Goal: Task Accomplishment & Management: Use online tool/utility

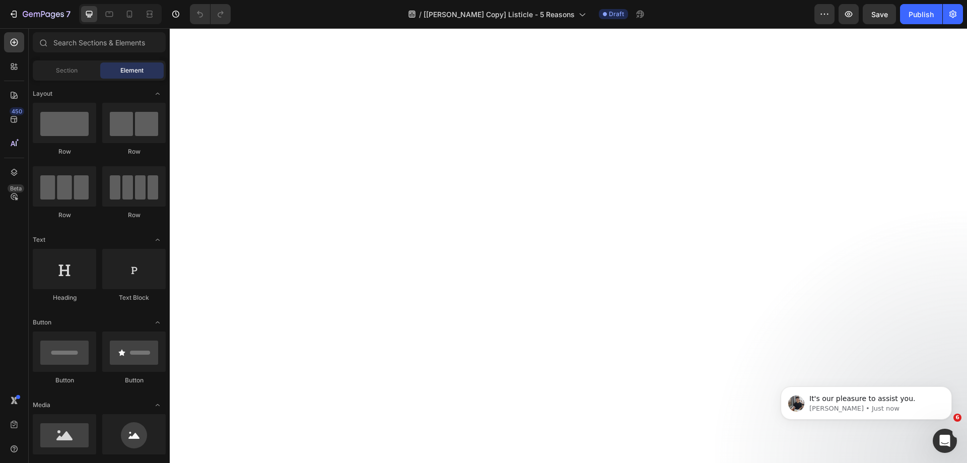
scroll to position [2388, 0]
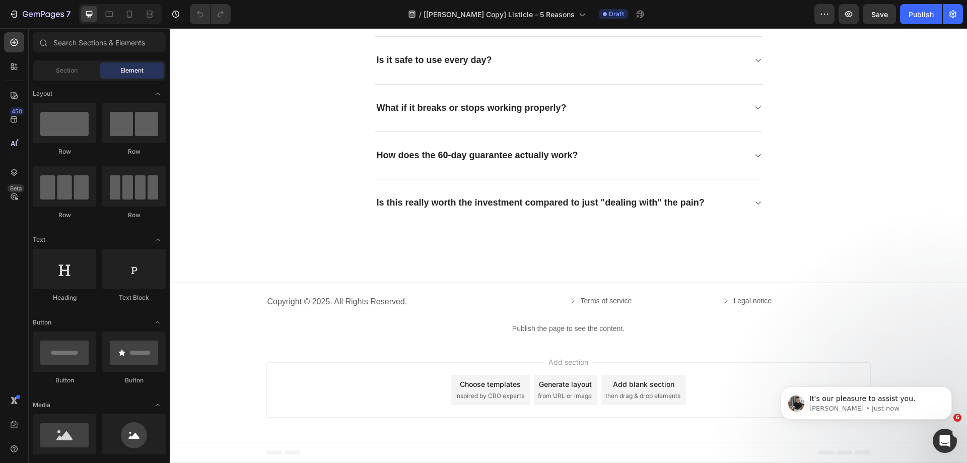
drag, startPoint x: 962, startPoint y: 85, endPoint x: 345, endPoint y: 42, distance: 618.2
click at [848, 17] on icon "button" at bounding box center [849, 14] width 8 height 6
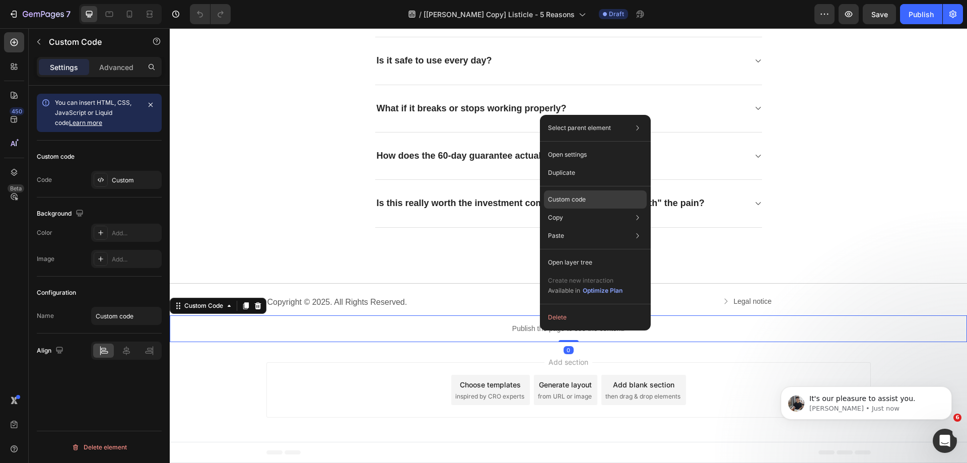
click at [556, 196] on p "Custom code" at bounding box center [567, 199] width 38 height 9
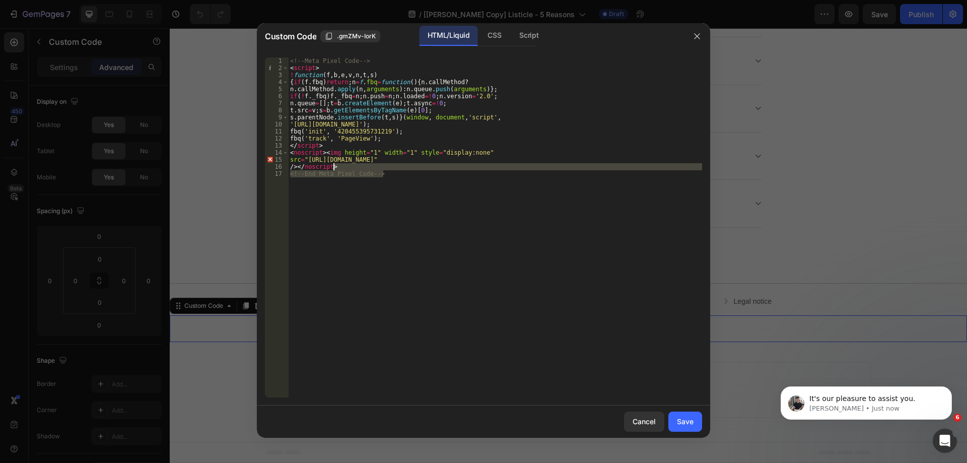
click at [395, 169] on div "<!-- Meta Pixel Code --> < script > ! function ( f , b , e , v , n , t , s ) { …" at bounding box center [495, 234] width 414 height 354
drag, startPoint x: 391, startPoint y: 59, endPoint x: 269, endPoint y: 54, distance: 121.4
click at [269, 54] on div "/></noscript> 1 2 3 4 5 6 7 8 9 10 11 12 13 14 15 16 <!-- Meta Pixel Code --> <…" at bounding box center [483, 227] width 453 height 356
type textarea "<!-- Meta Pixel Code -->"
click at [692, 438] on div "Custom Code .gmZMv-IorK HTML/Liquid CSS Script 1 2 3 4 5 6 7 8 9 10 11 12 13 14…" at bounding box center [483, 231] width 453 height 416
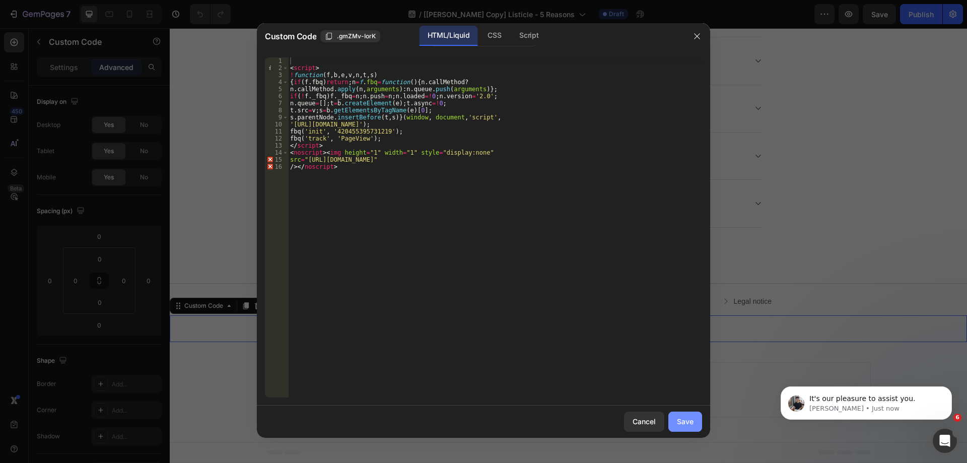
click at [687, 425] on div "Save" at bounding box center [685, 421] width 17 height 11
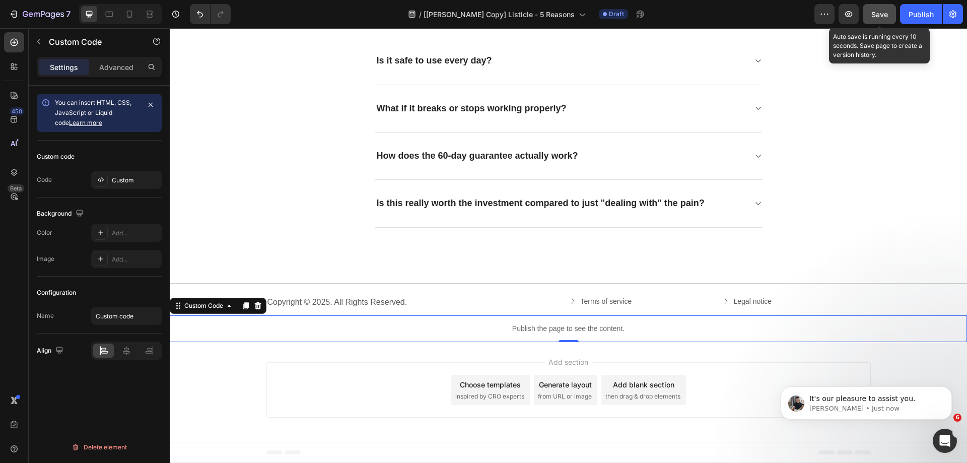
click at [877, 11] on span "Save" at bounding box center [879, 14] width 17 height 9
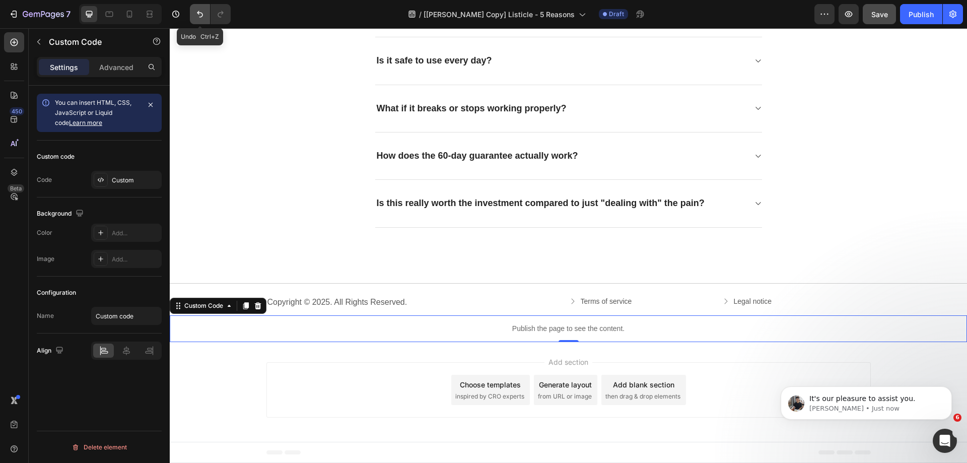
click at [202, 17] on icon "Undo/Redo" at bounding box center [200, 14] width 10 height 10
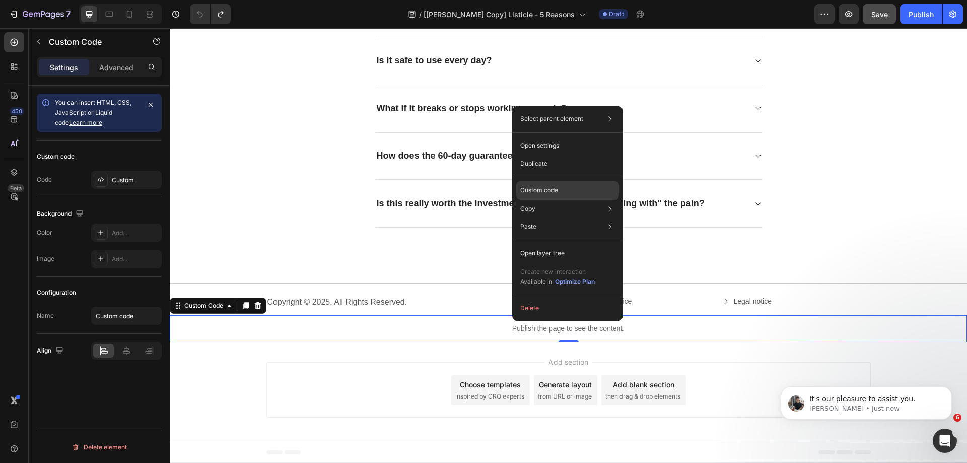
click at [536, 189] on p "Custom code" at bounding box center [539, 190] width 38 height 9
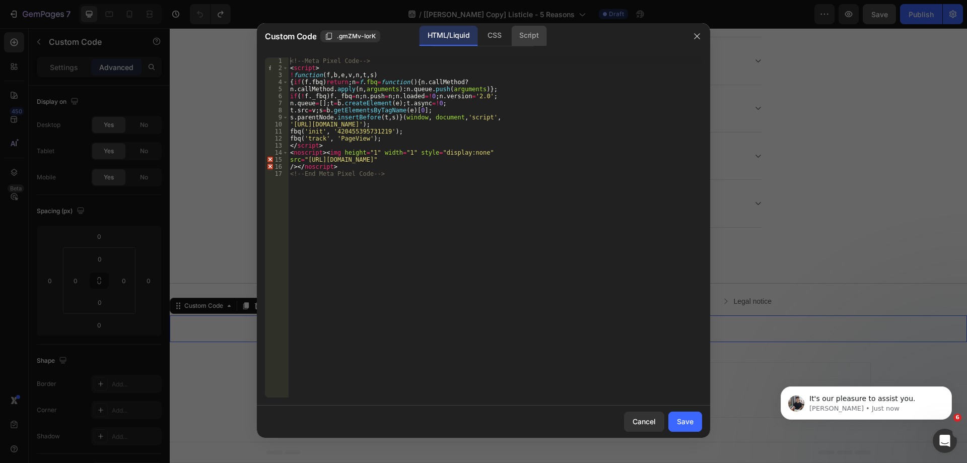
click at [533, 32] on div "Script" at bounding box center [528, 36] width 35 height 20
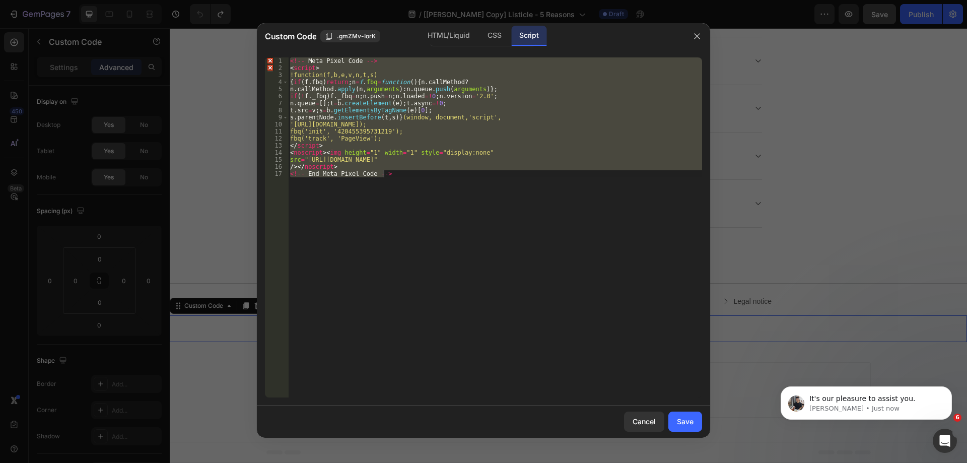
click at [477, 175] on div "<!-- Meta Pixel Code --> < script > !function(f,b,e,v,n,t,s) { if ( f . fbq ) r…" at bounding box center [495, 227] width 414 height 340
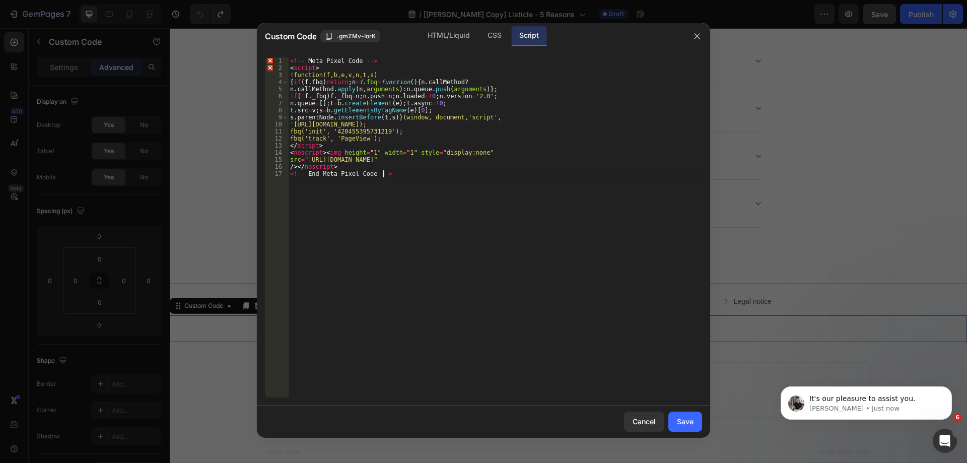
type textarea "/></noscript> <!-- End Meta Pixel Code -->"
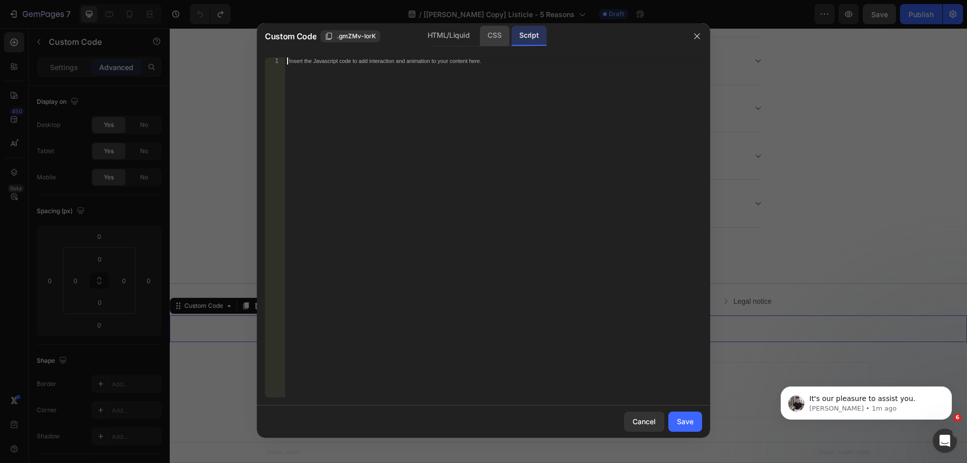
click at [504, 34] on div "CSS" at bounding box center [494, 36] width 30 height 20
click at [449, 39] on div "HTML/Liquid" at bounding box center [448, 36] width 58 height 20
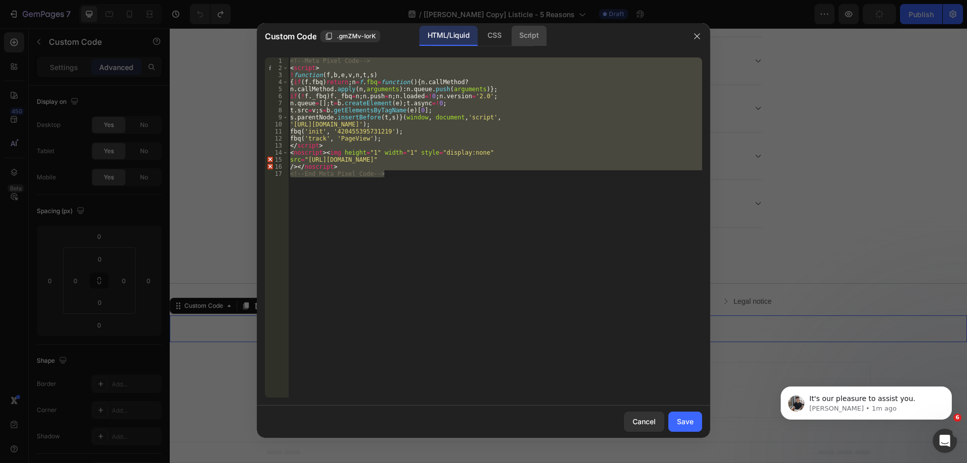
click at [518, 36] on div "Script" at bounding box center [528, 36] width 35 height 20
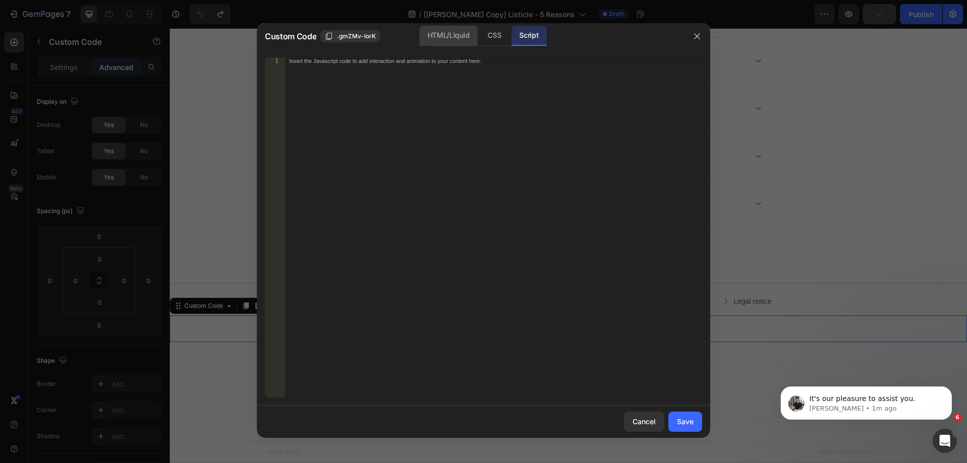
click at [446, 46] on div "HTML/Liquid" at bounding box center [448, 36] width 58 height 20
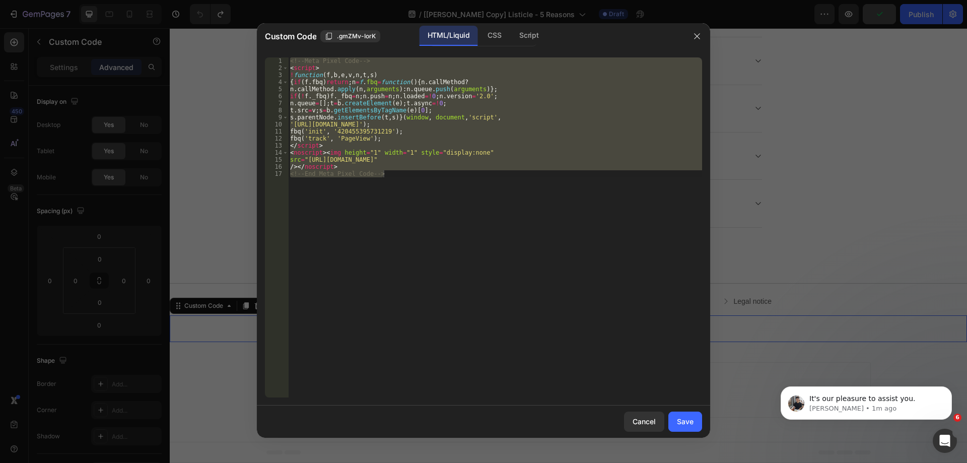
click at [497, 112] on div "<!-- Meta Pixel Code --> < script > ! function ( f , b , e , v , n , t , s ) { …" at bounding box center [495, 227] width 414 height 340
type textarea "t.src=v;s=b.getElementsByTagName(e)[0];"
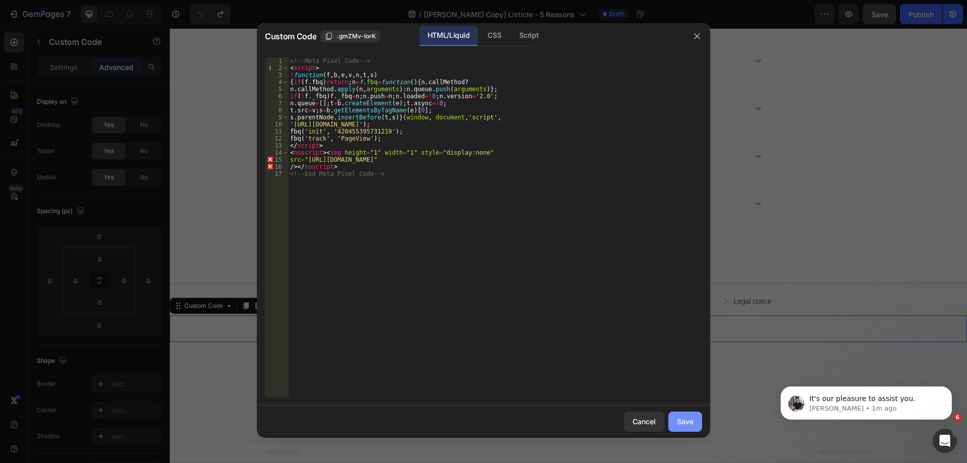
drag, startPoint x: 685, startPoint y: 422, endPoint x: 633, endPoint y: 137, distance: 289.6
click at [685, 422] on div "Save" at bounding box center [685, 421] width 17 height 11
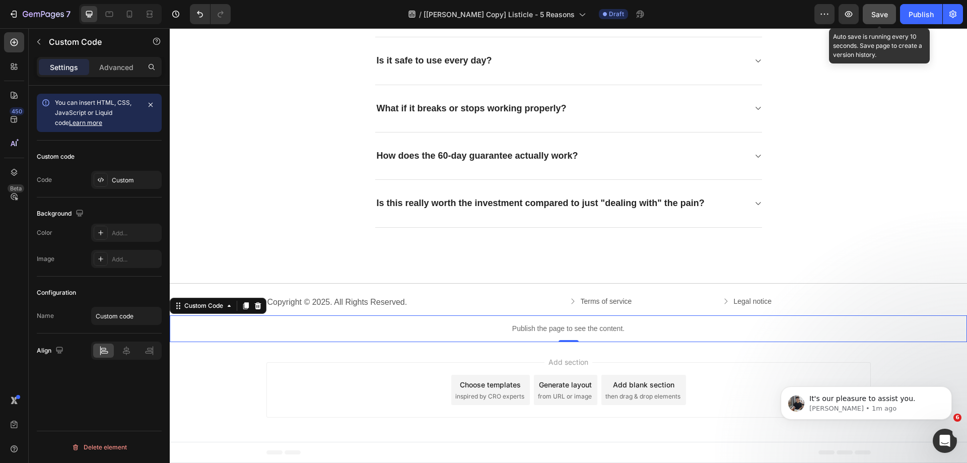
click at [885, 16] on span "Save" at bounding box center [879, 14] width 17 height 9
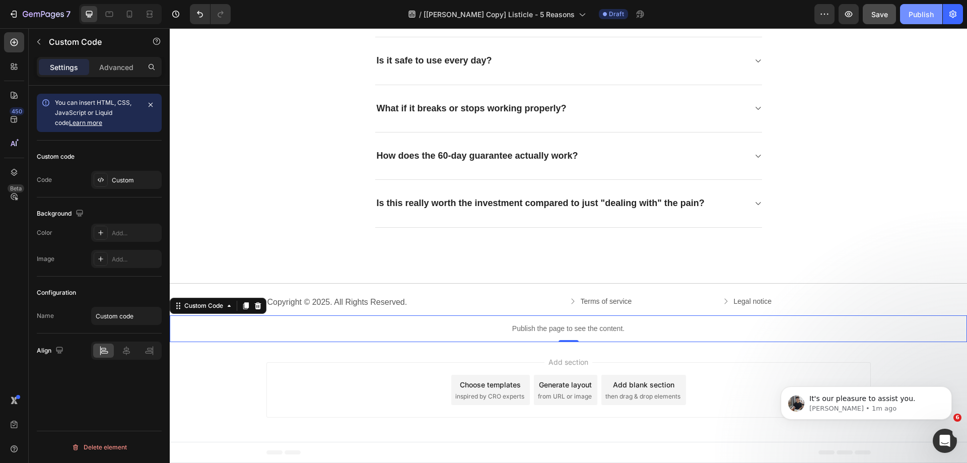
click at [914, 10] on div "Publish" at bounding box center [920, 14] width 25 height 11
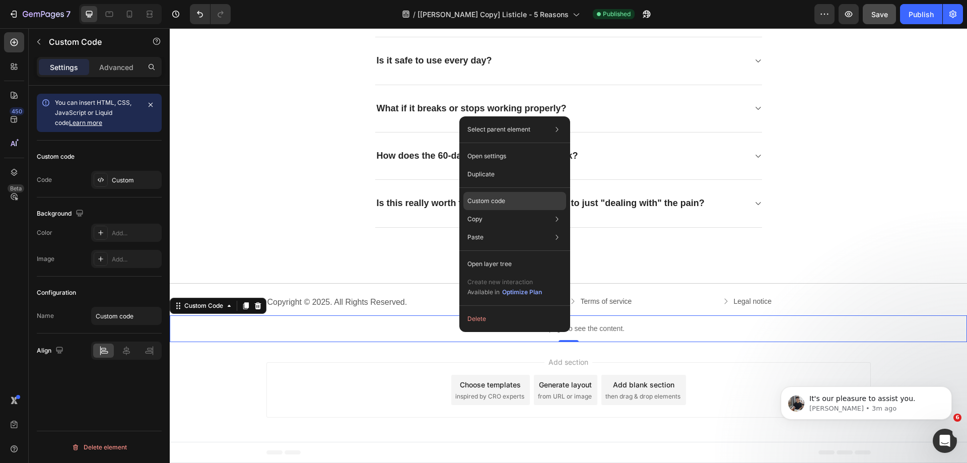
click at [479, 201] on p "Custom code" at bounding box center [486, 200] width 38 height 9
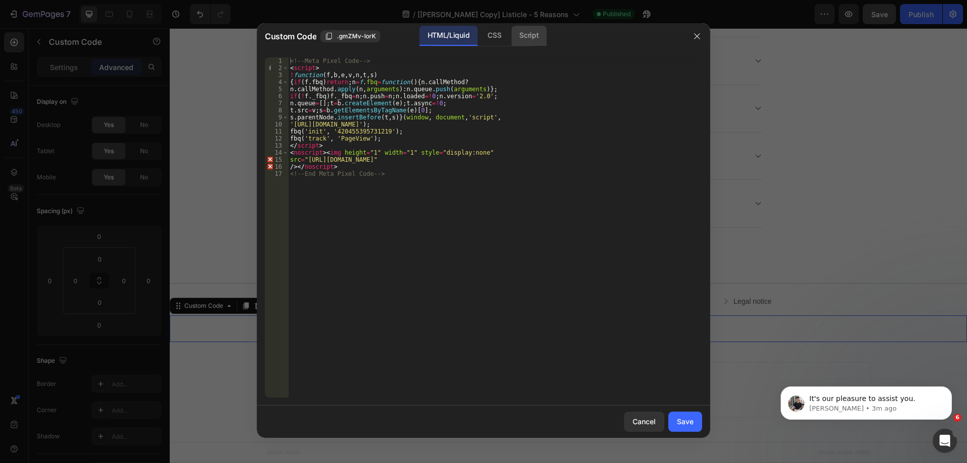
click at [524, 30] on div "Script" at bounding box center [528, 36] width 35 height 20
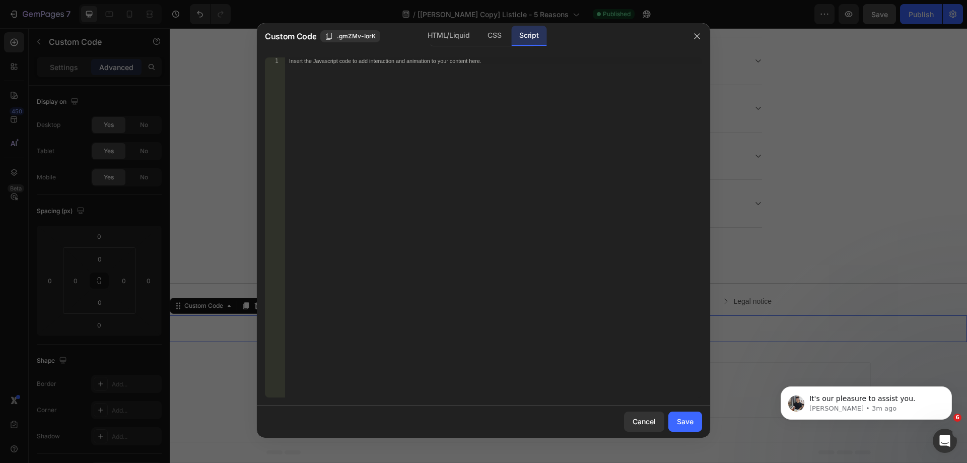
click at [545, 90] on div "Insert the Javascript code to add interaction and animation to your content her…" at bounding box center [493, 234] width 417 height 354
drag, startPoint x: 698, startPoint y: 31, endPoint x: 805, endPoint y: 23, distance: 106.5
click at [698, 31] on button "button" at bounding box center [697, 36] width 16 height 16
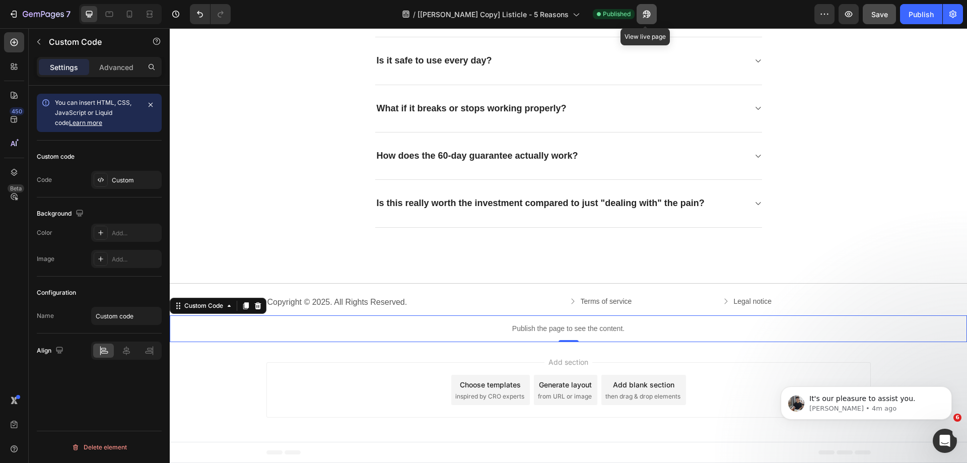
click at [643, 10] on icon "button" at bounding box center [646, 14] width 10 height 10
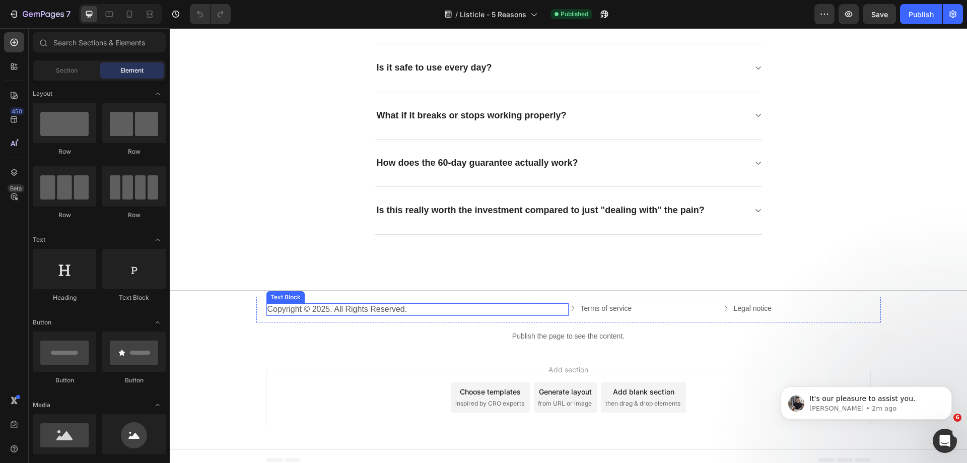
scroll to position [2388, 0]
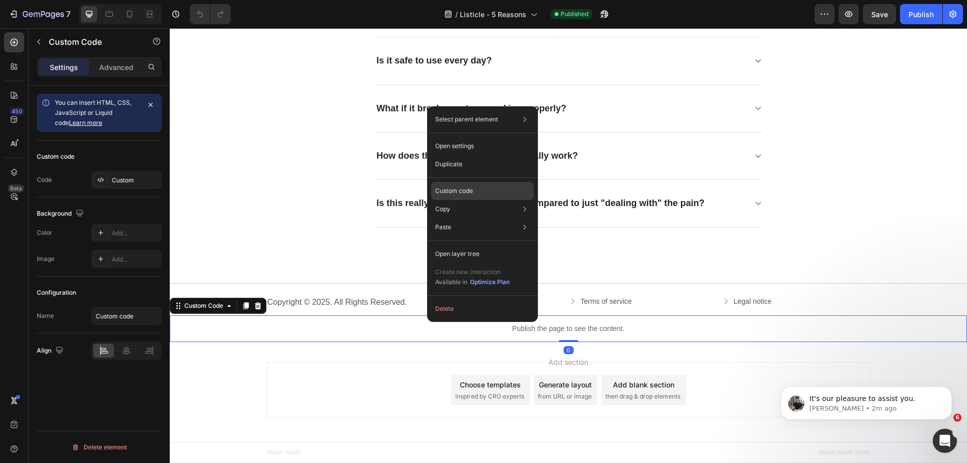
click at [462, 187] on p "Custom code" at bounding box center [454, 190] width 38 height 9
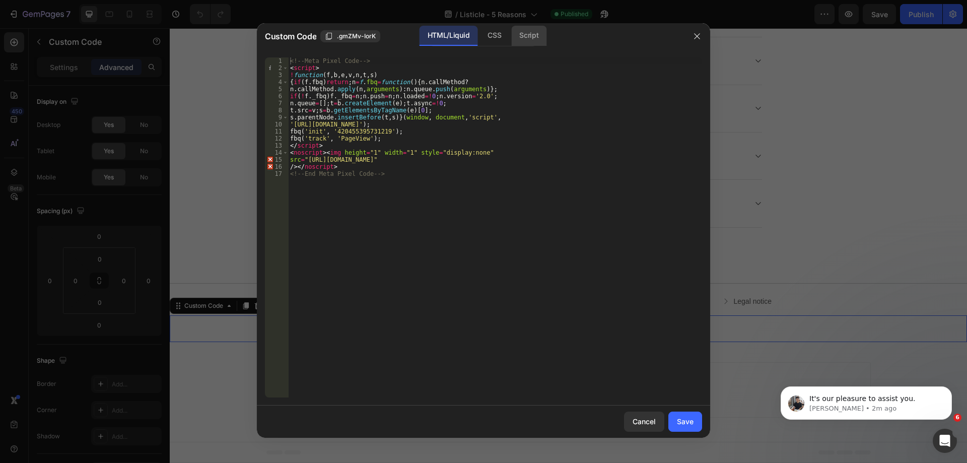
click at [526, 39] on div "Script" at bounding box center [528, 36] width 35 height 20
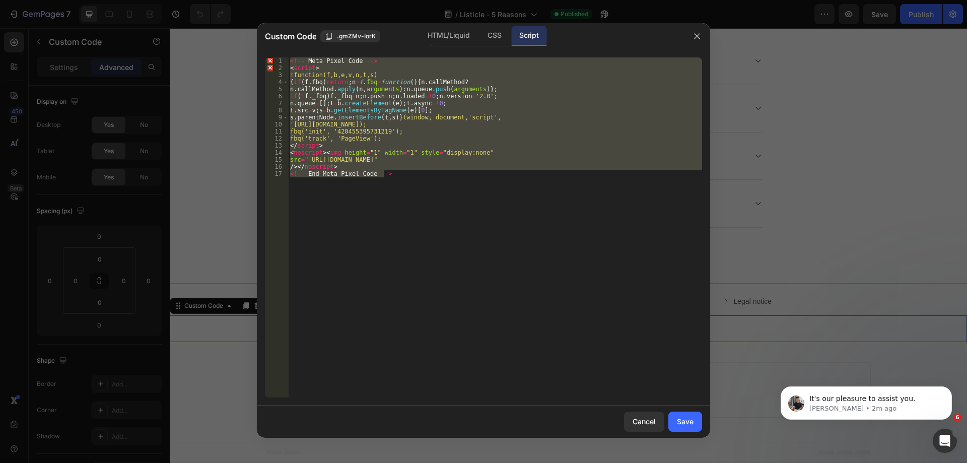
click at [577, 32] on div "HTML/Liquid CSS Script" at bounding box center [578, 36] width 209 height 21
click at [559, 146] on div "<!-- Meta Pixel Code --> < script > !function(f,b,e,v,n,t,s) { if ( f . fbq ) r…" at bounding box center [495, 227] width 414 height 340
type textarea "</script>"
